Goal: Task Accomplishment & Management: Use online tool/utility

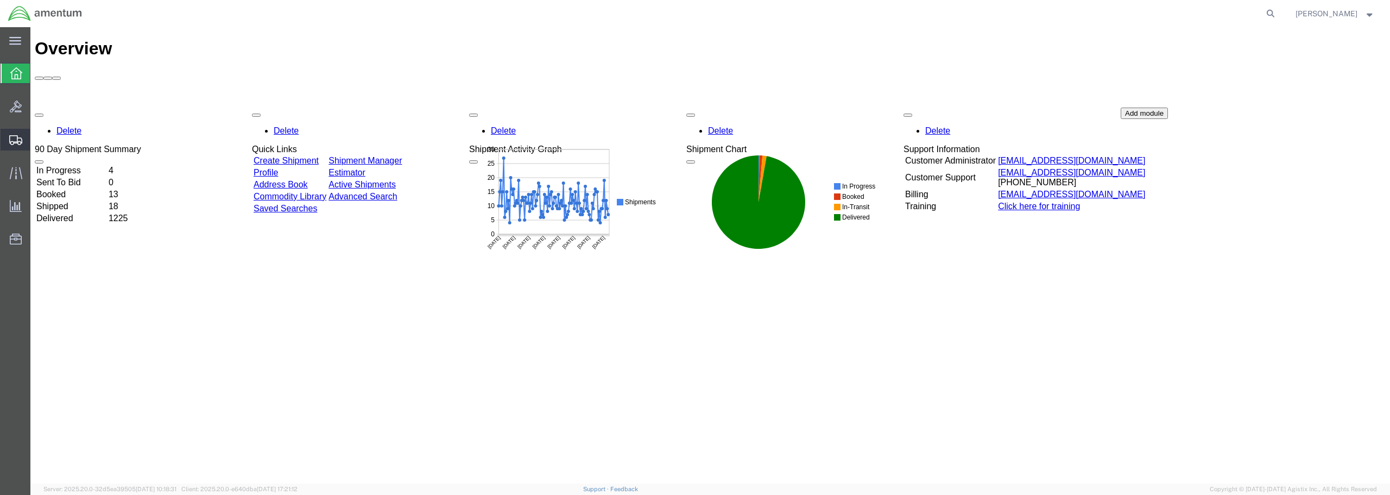
click at [0, 0] on span "Create from Template" at bounding box center [0, 0] width 0 height 0
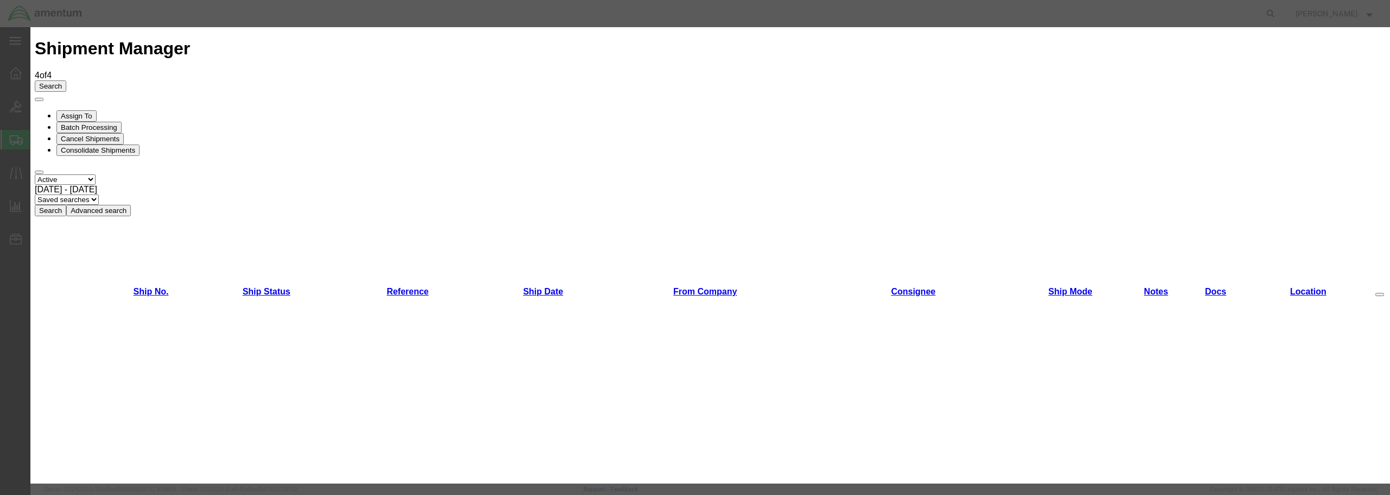
scroll to position [54, 0]
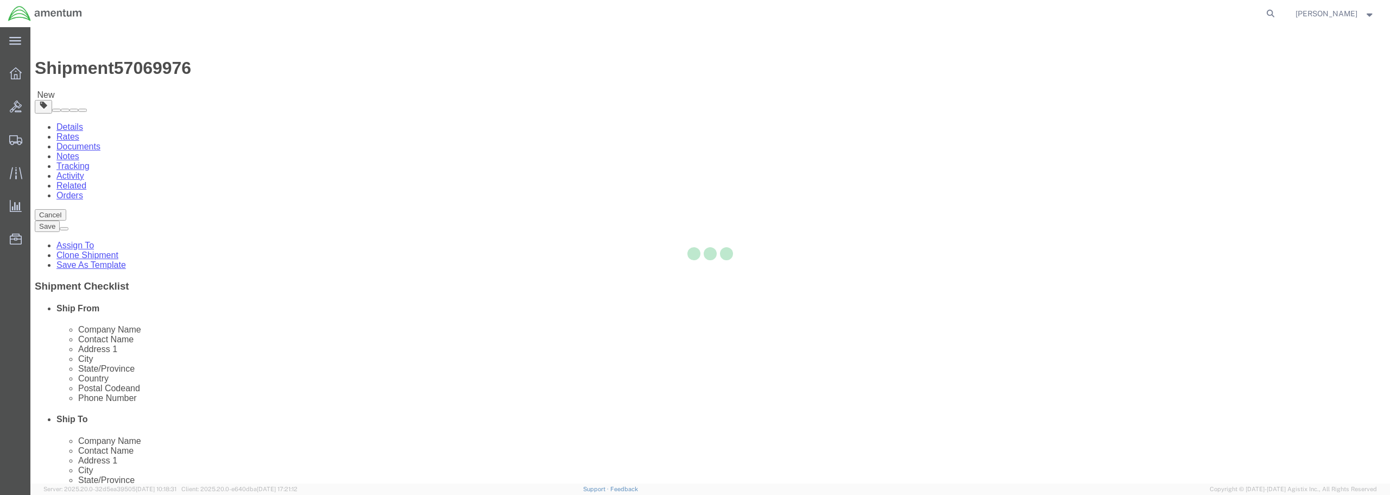
select select "49949"
select select "49931"
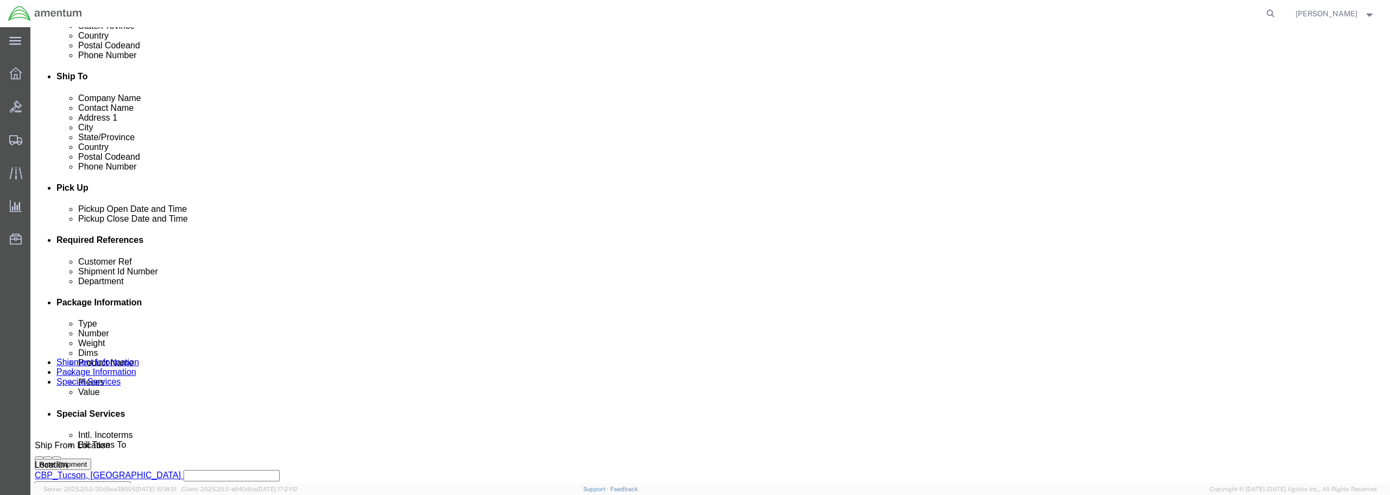
scroll to position [380, 0]
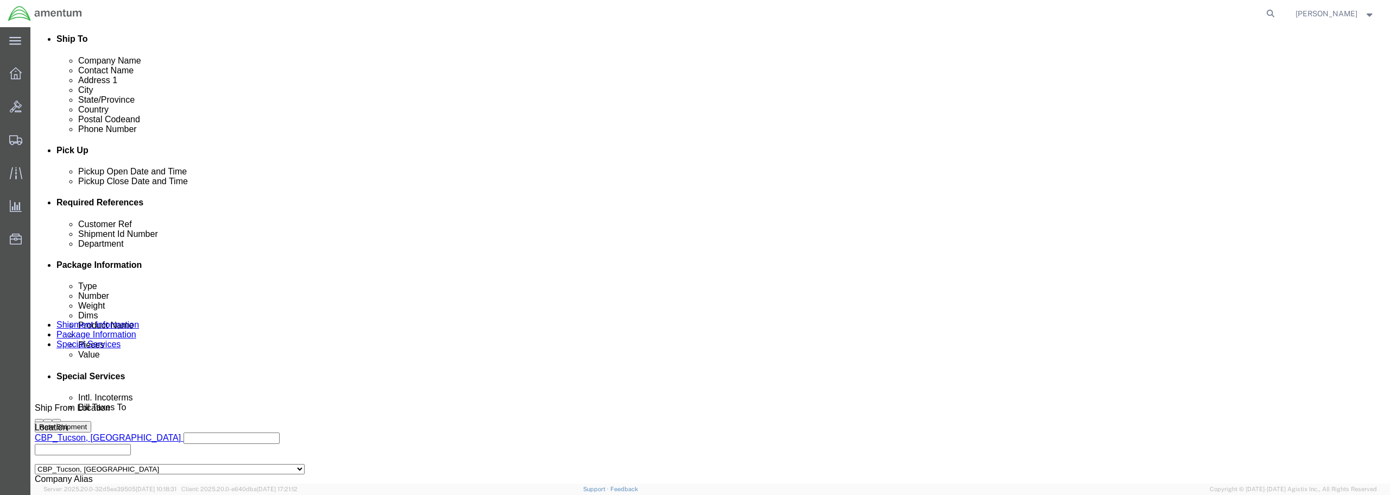
click div "[DATE] 2:32 PM"
type input "3:32 PM"
click button "Apply"
click input "text"
type input "s"
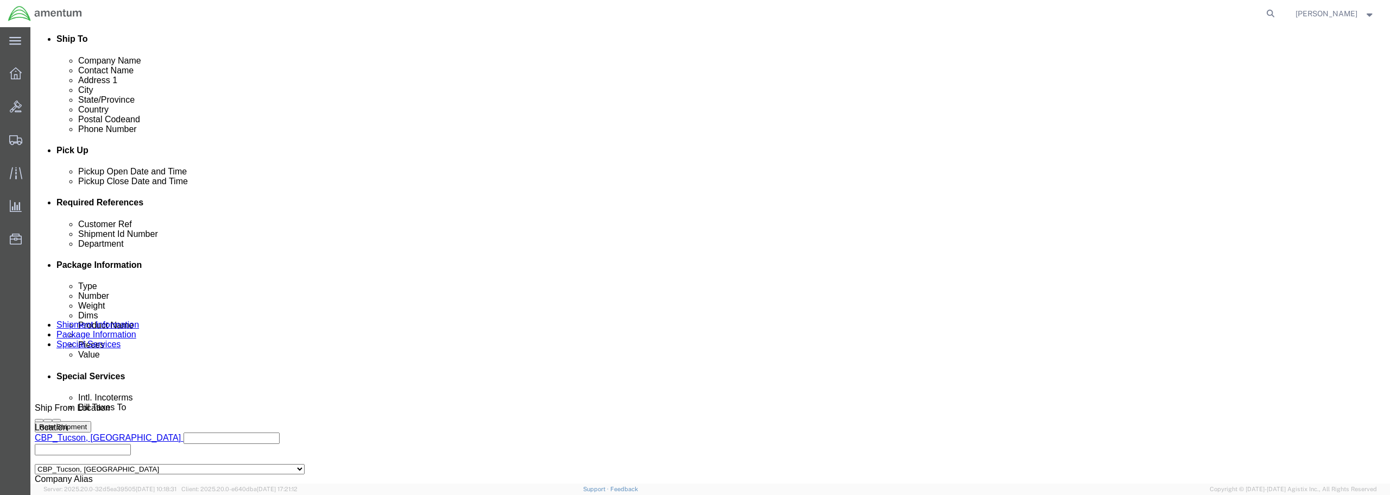
drag, startPoint x: 645, startPoint y: 289, endPoint x: 561, endPoint y: 288, distance: 84.2
click div "Customer Ref SHIM / 526-010210"
type input "SHIM / 526-010210"
click div "Shipment Id Number"
paste input "SHIM / 526-010210"
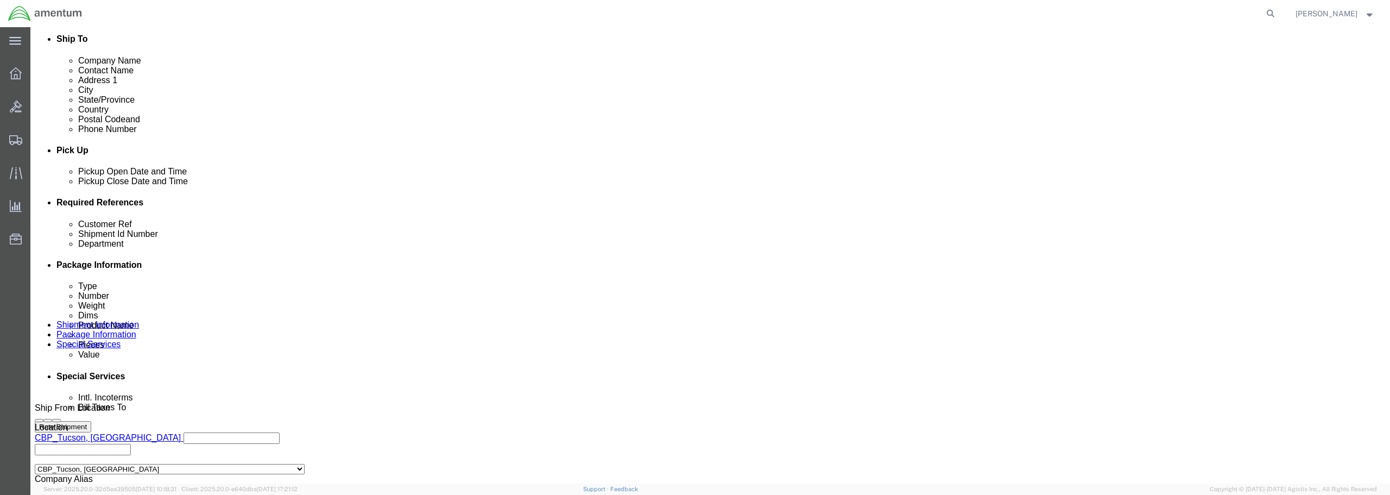
type input "SHIM / 526-010210"
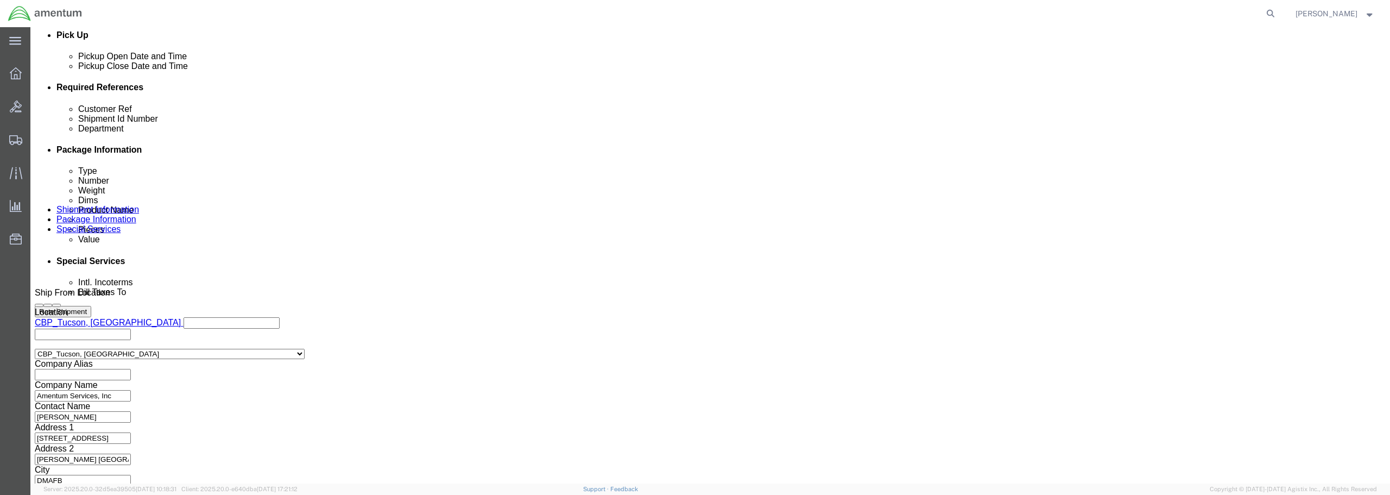
scroll to position [497, 0]
click button "Continue"
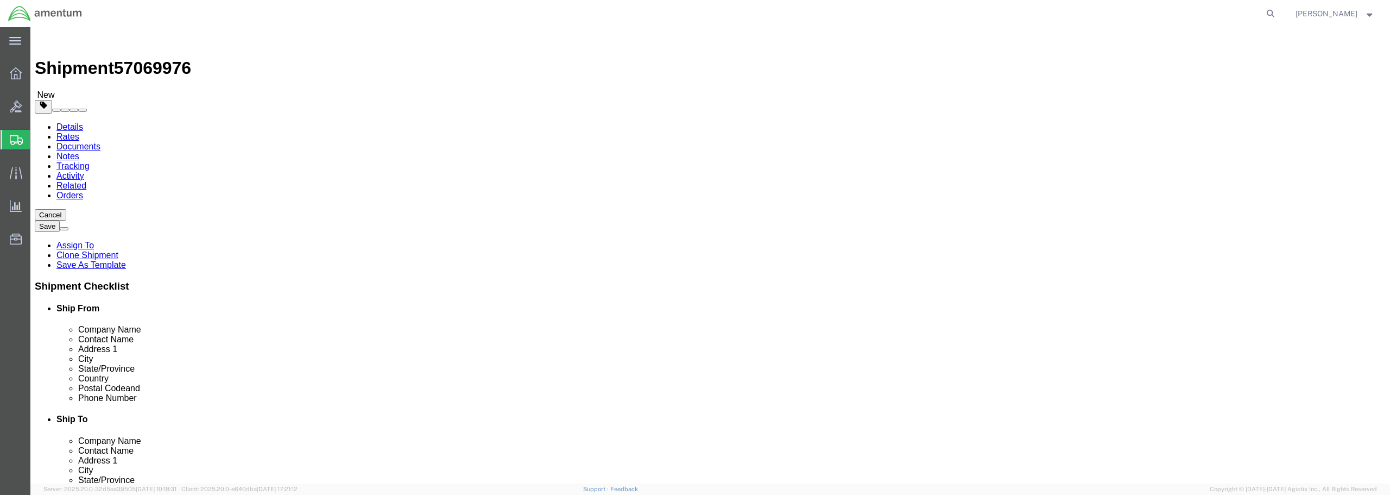
click select "Select BCK Boxes Bale(s) Basket(s) Bolt(s) Bottle(s) Buckets Bulk Bundle(s) Can…"
select select "ENV"
click select "Select BCK Boxes Bale(s) Basket(s) Bolt(s) Bottle(s) Buckets Bulk Bundle(s) Can…"
type input "9.50"
type input "12.50"
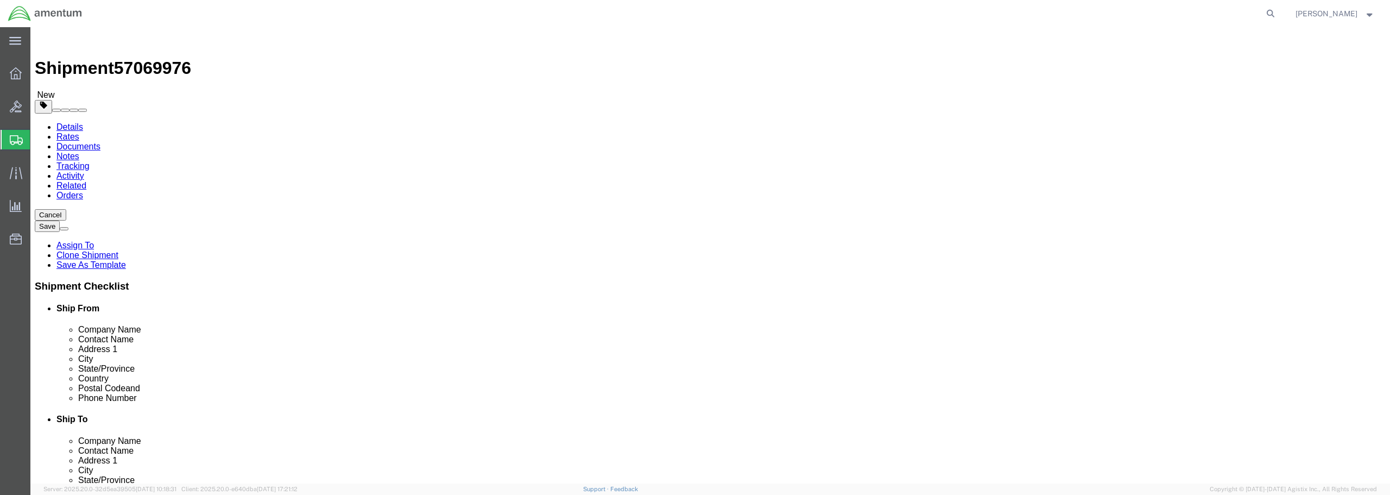
type input "0.25"
type input "1"
click link "Add Content"
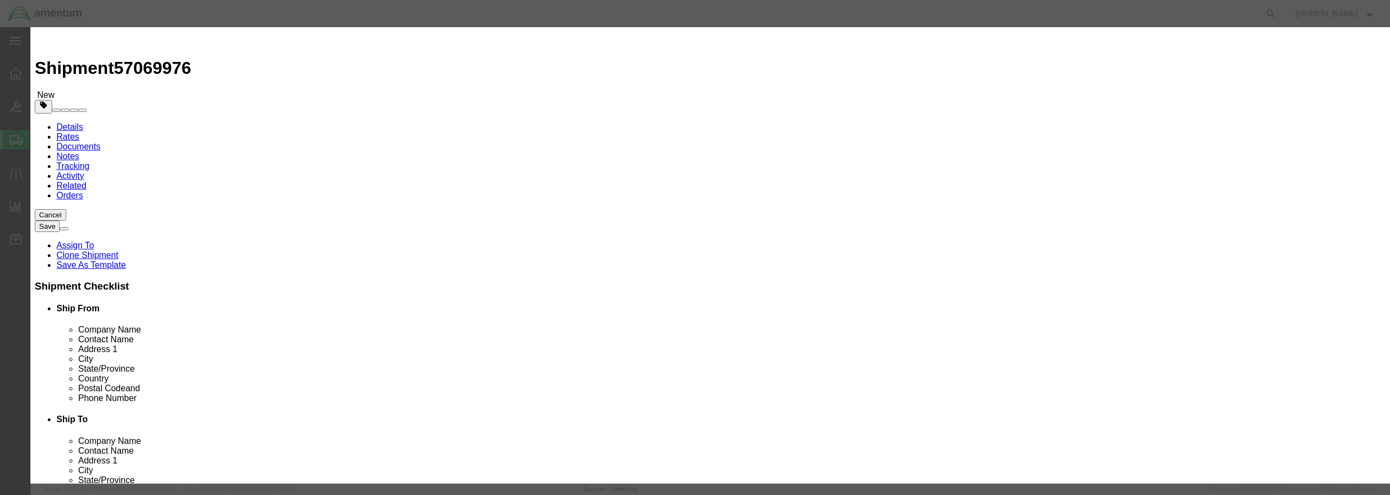
click input "text"
paste input "SHIM / 526-010210"
type input "SHIM / 526-010210"
drag, startPoint x: 506, startPoint y: 106, endPoint x: 484, endPoint y: 103, distance: 22.5
click div "0"
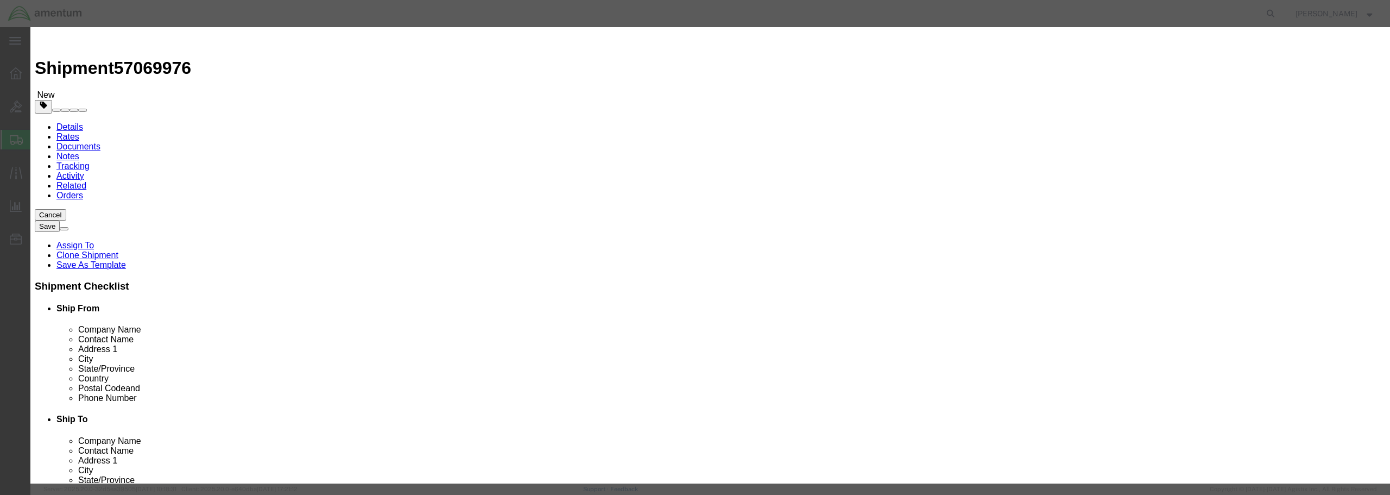
type input "2"
click input "text"
type input "15.00"
click select "Select 50 55 60 65 70 85 92.5 100 125 175 250 300 400"
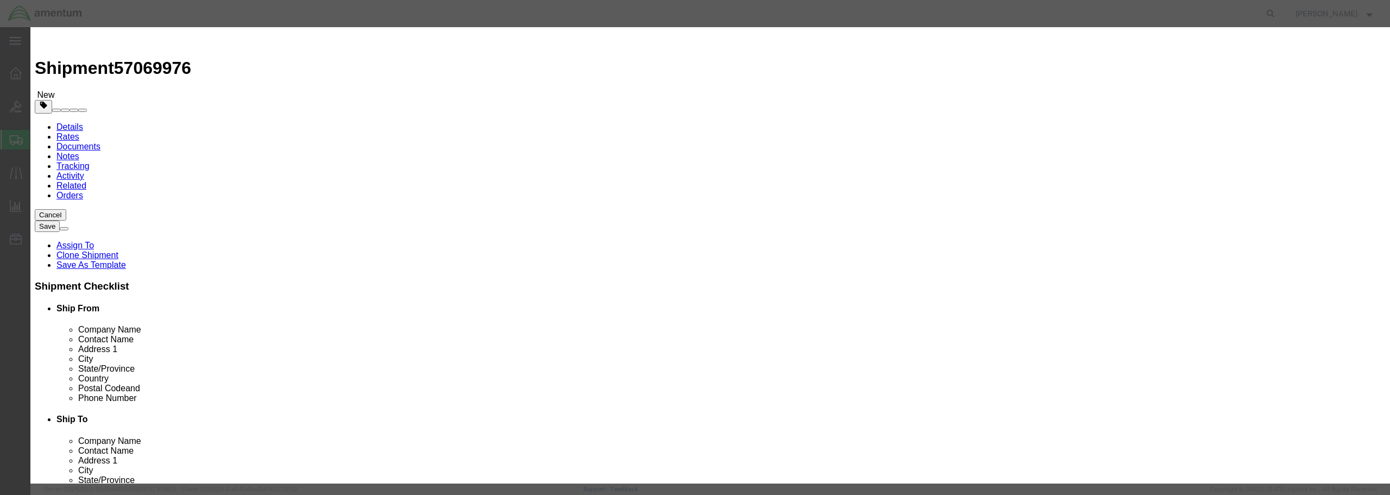
select select "50"
click select "Select 50 55 60 65 70 85 92.5 100 125 175 250 300 400"
click button "Save & Close"
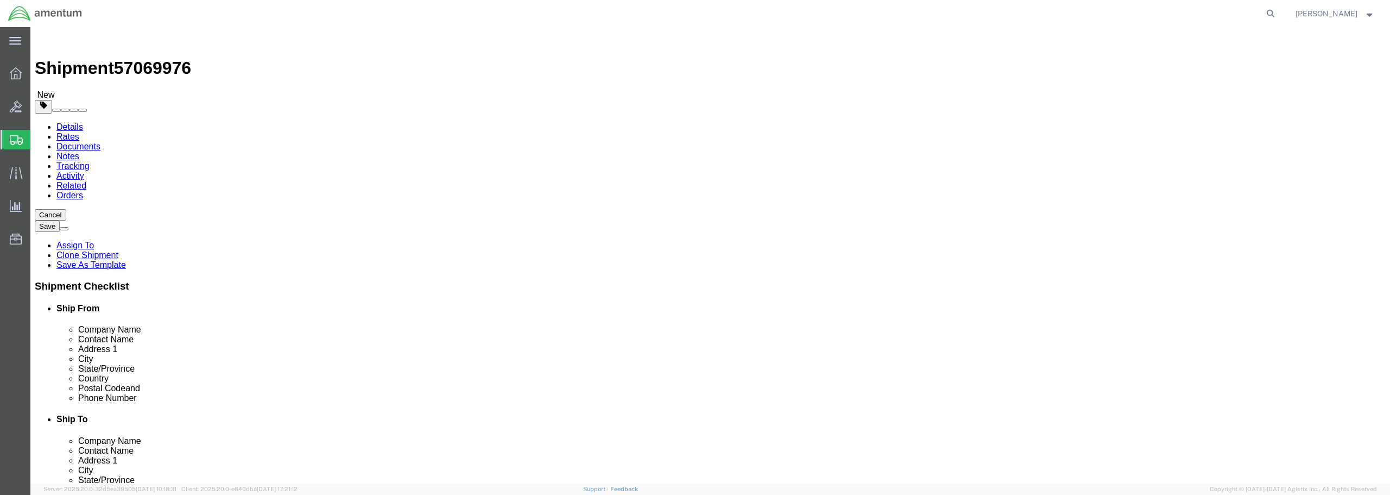
click button "Rate Shipment"
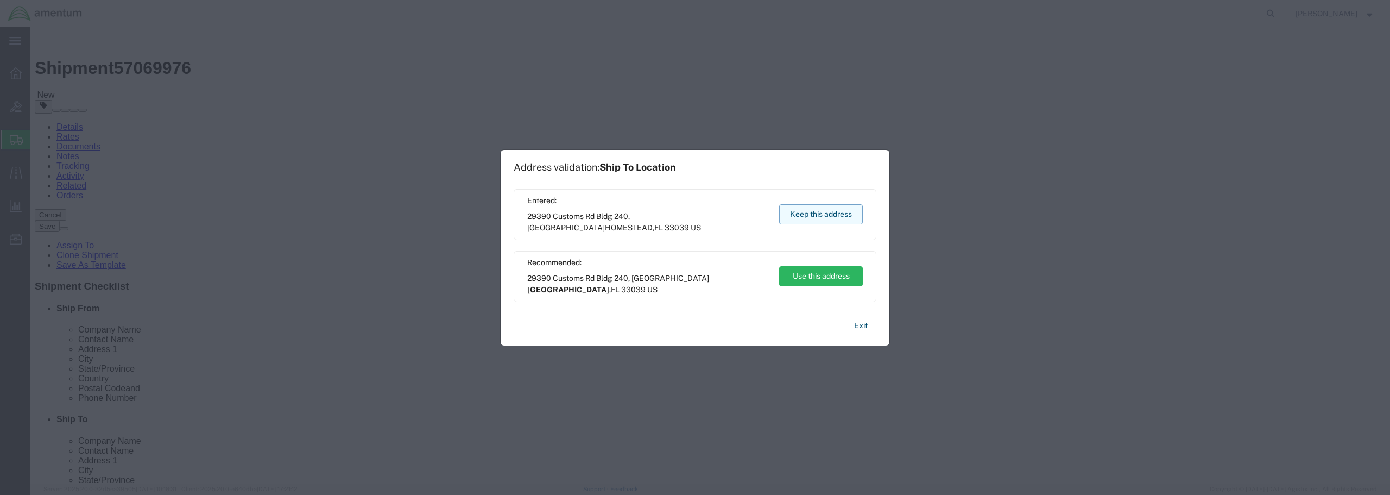
click at [824, 213] on button "Keep this address" at bounding box center [821, 214] width 84 height 20
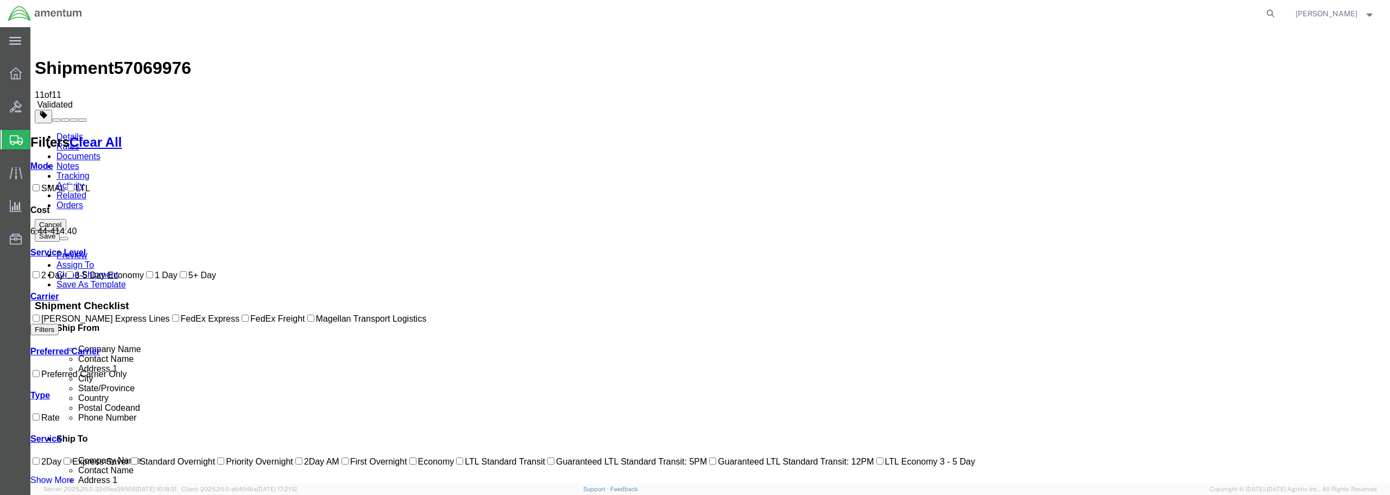
checkbox input "true"
